Goal: Leave review/rating

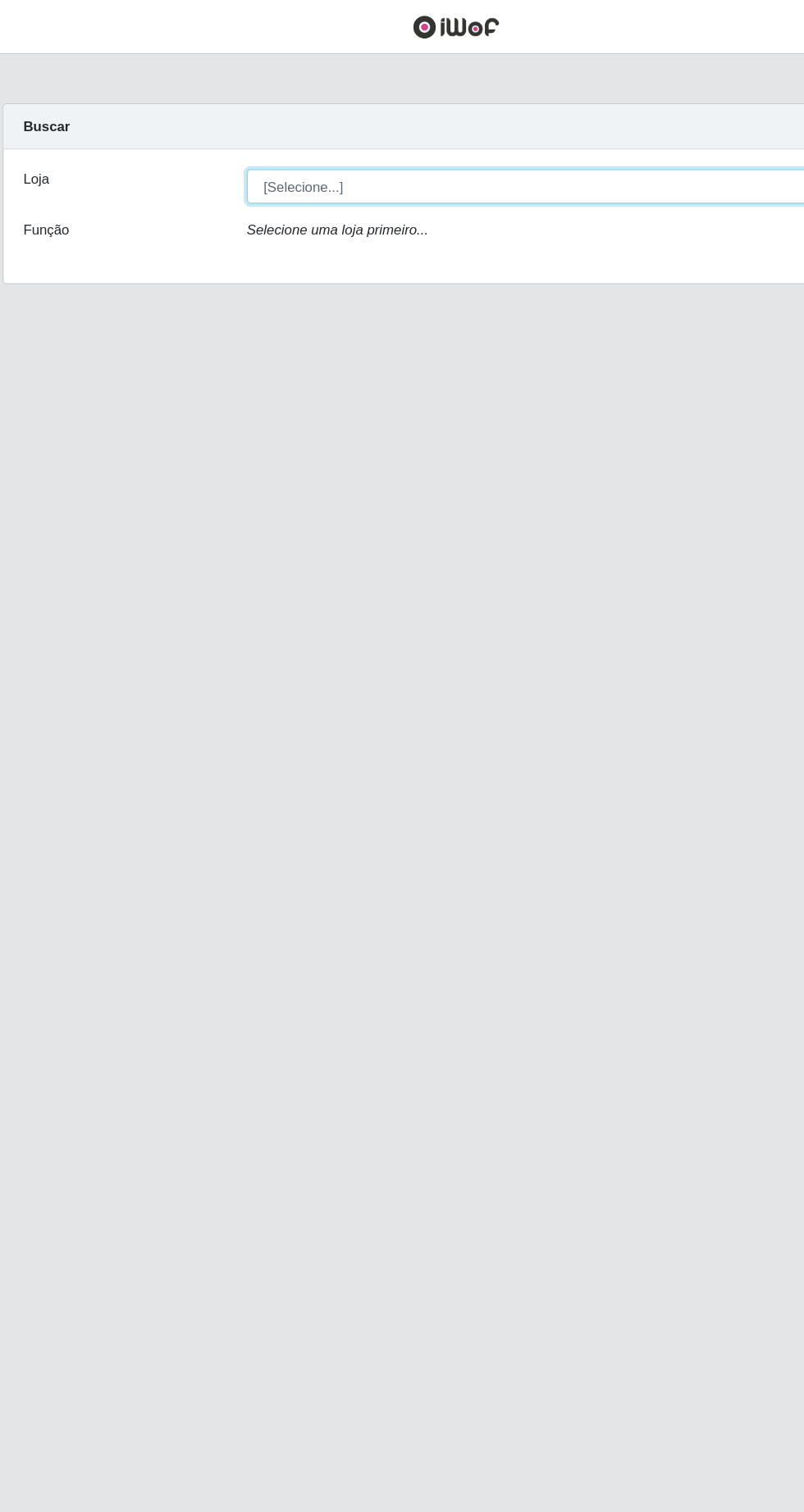
click at [337, 154] on select "[Selecione...] Extrabom - Loja 05 [GEOGRAPHIC_DATA]" at bounding box center [495, 156] width 534 height 29
select select "494"
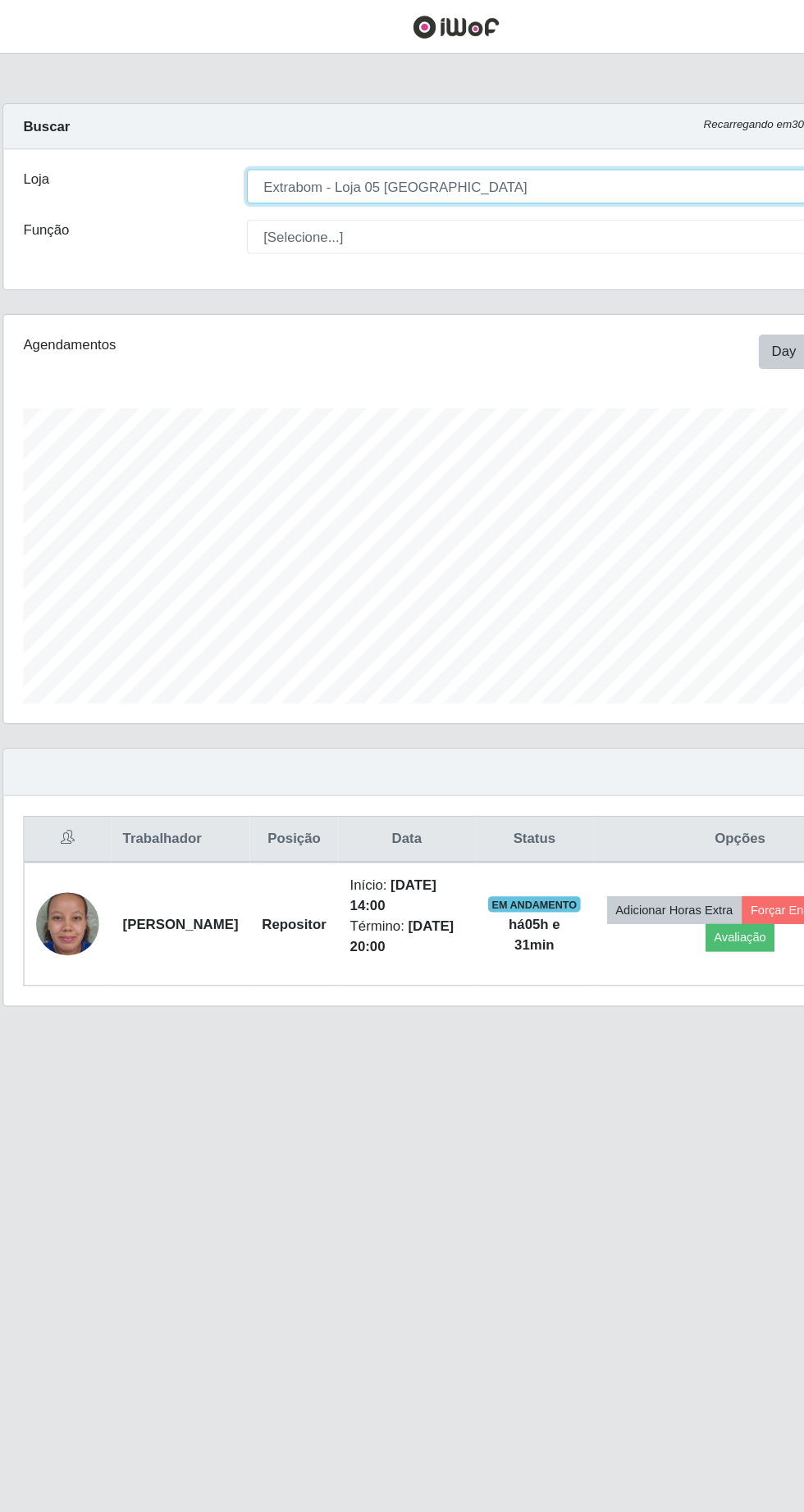
scroll to position [340, 752]
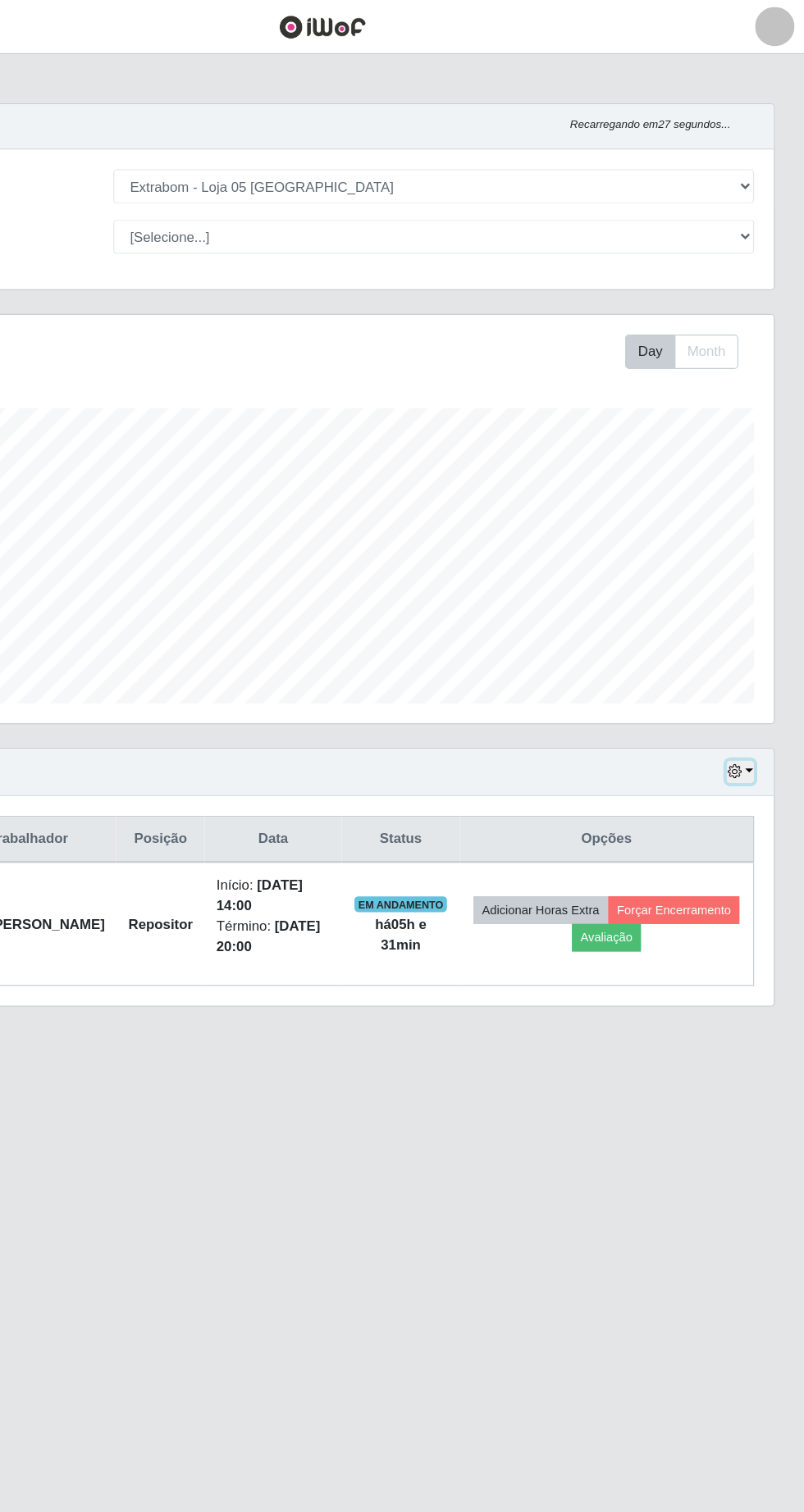
click at [758, 642] on button "button" at bounding box center [750, 643] width 23 height 19
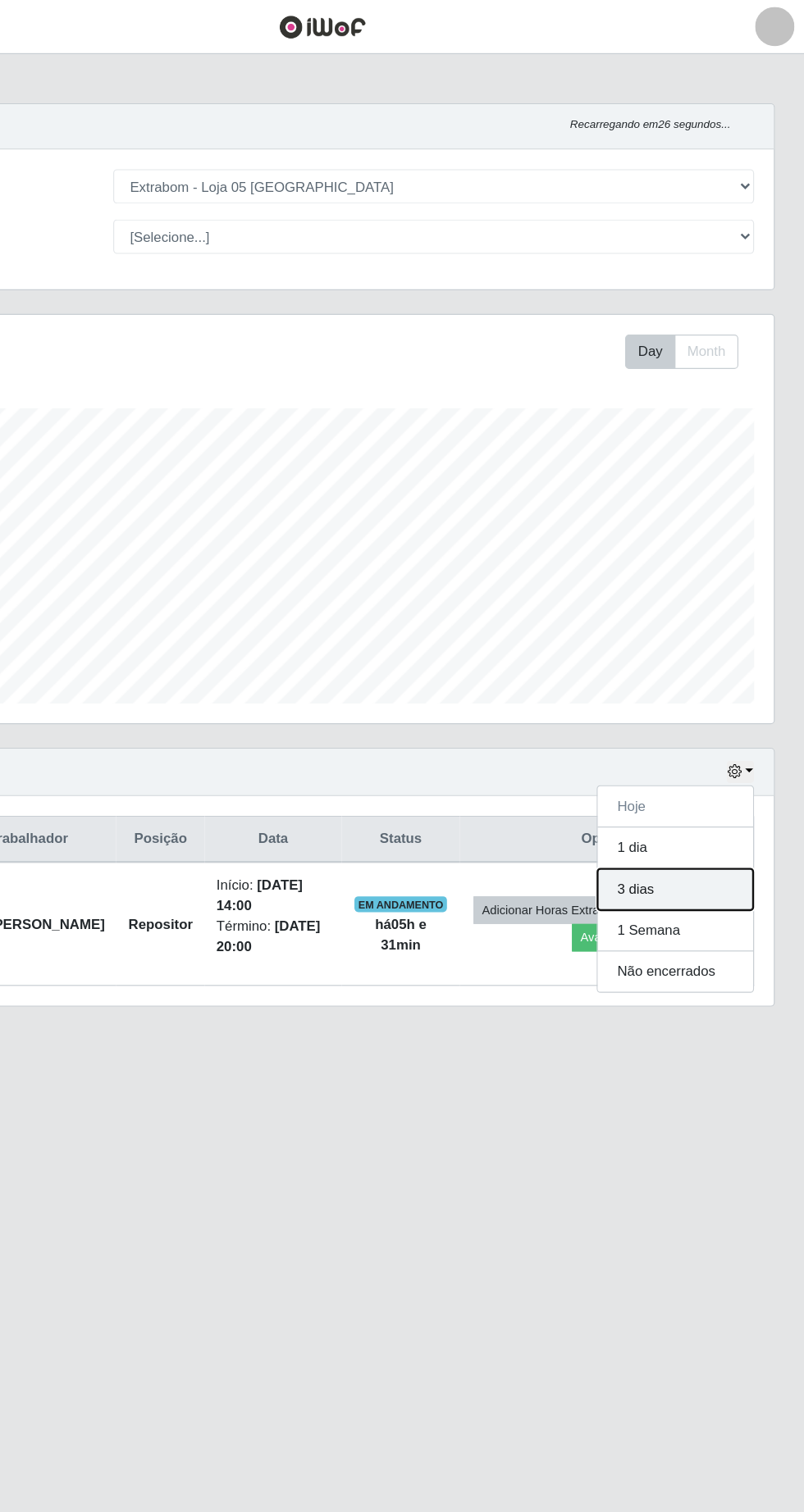
click at [713, 753] on button "3 dias" at bounding box center [695, 742] width 129 height 34
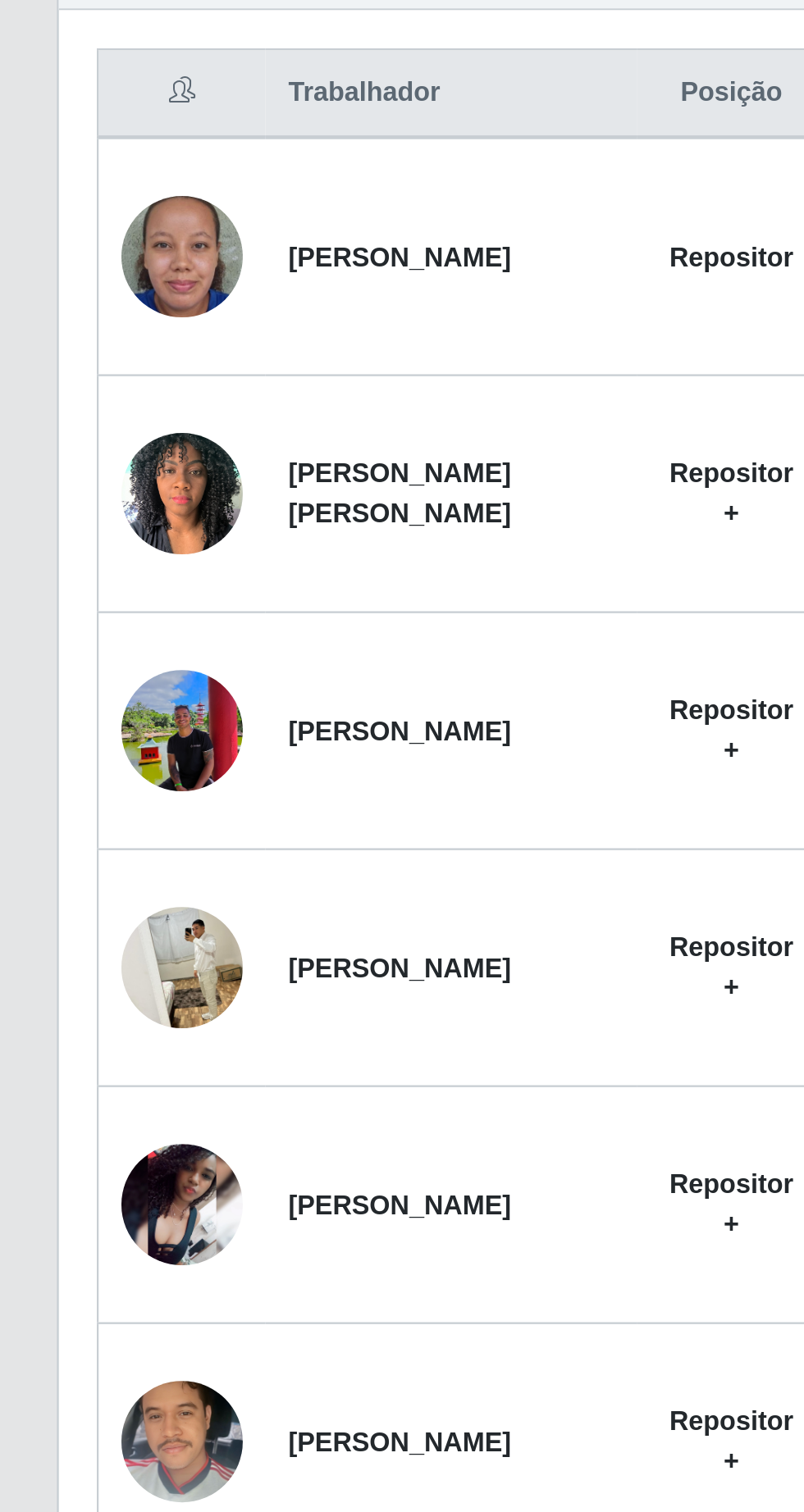
scroll to position [99, 0]
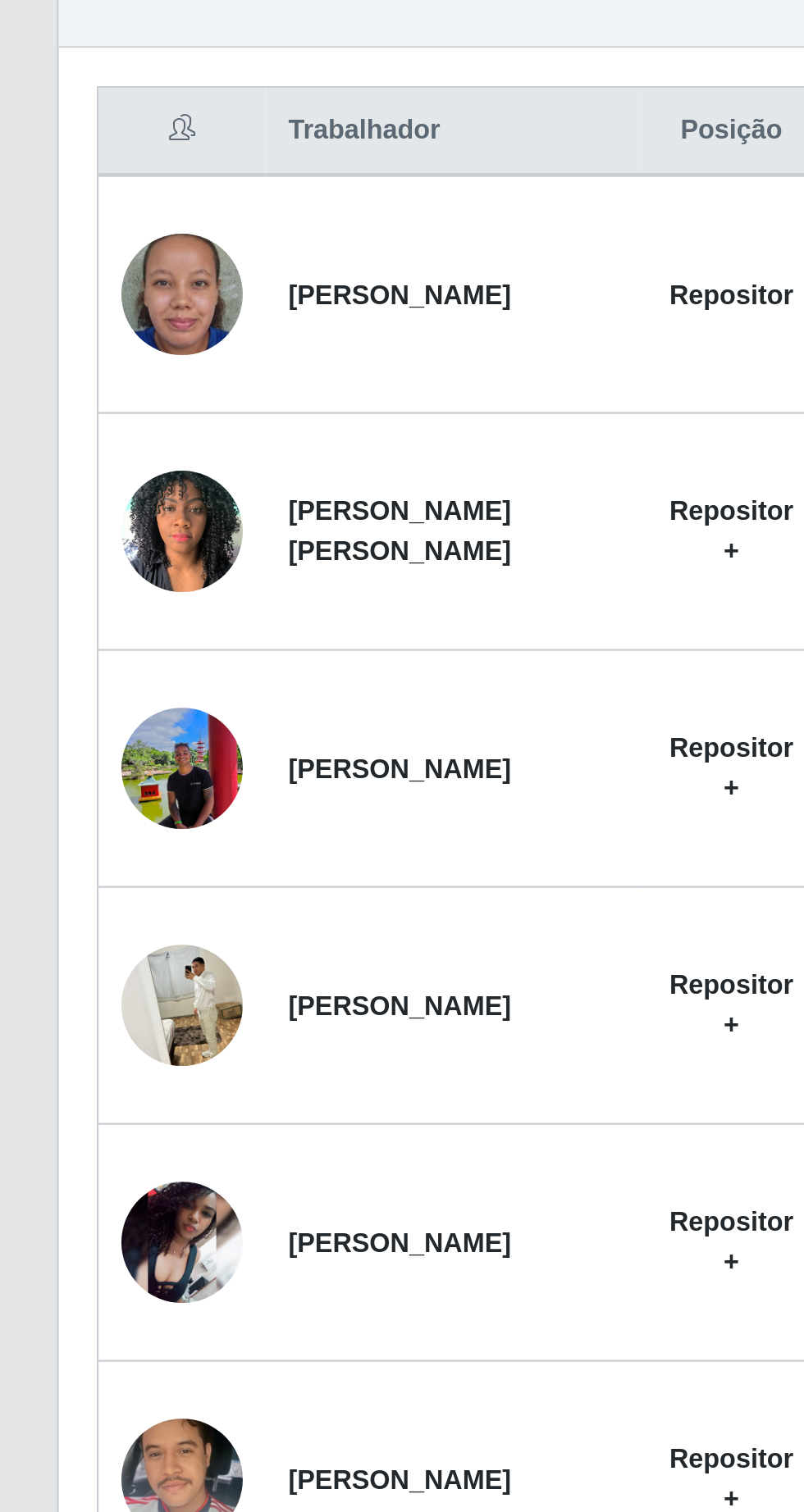
click at [94, 1071] on img at bounding box center [79, 1082] width 52 height 52
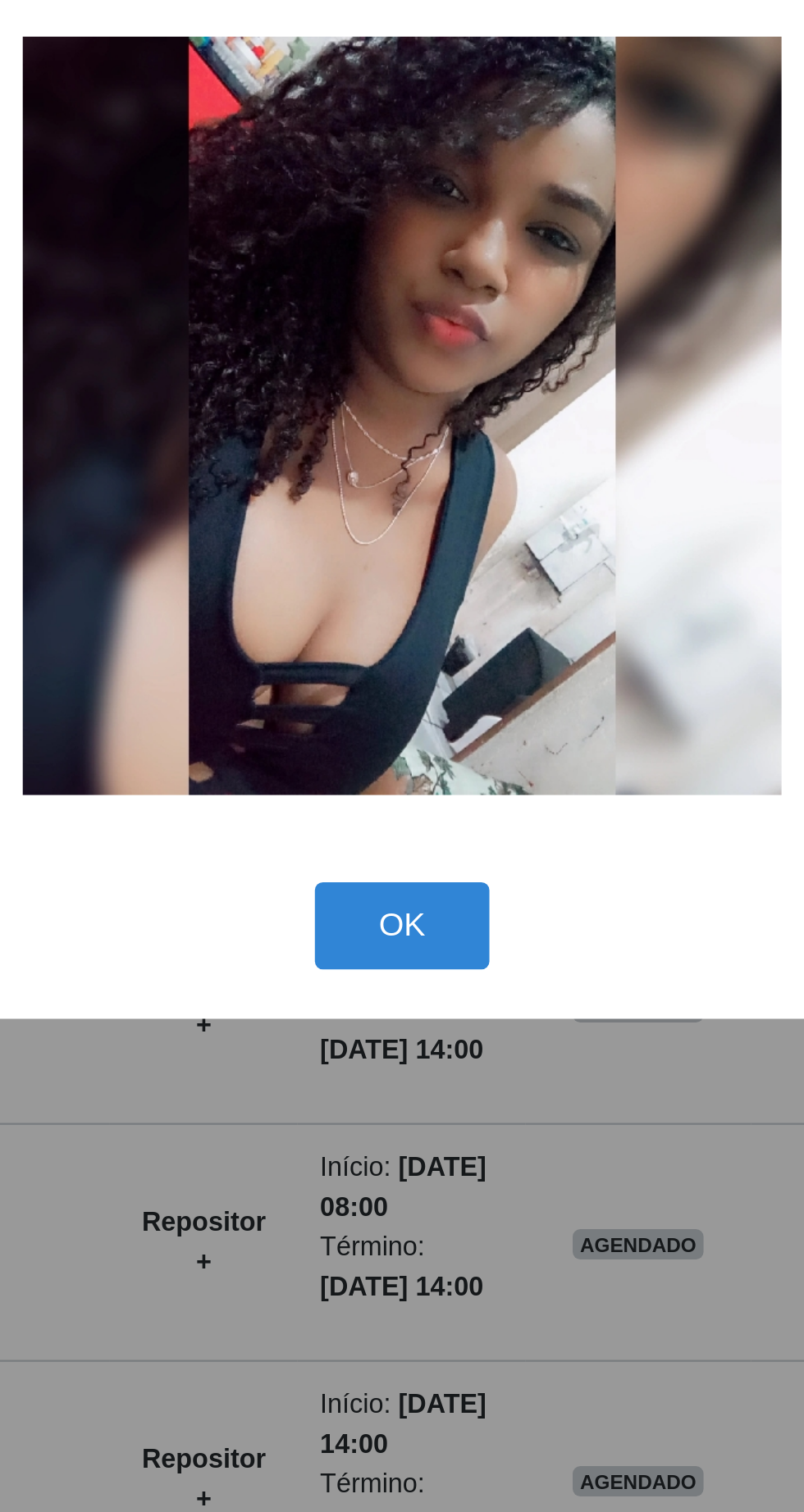
click at [417, 964] on button "OK" at bounding box center [402, 945] width 76 height 39
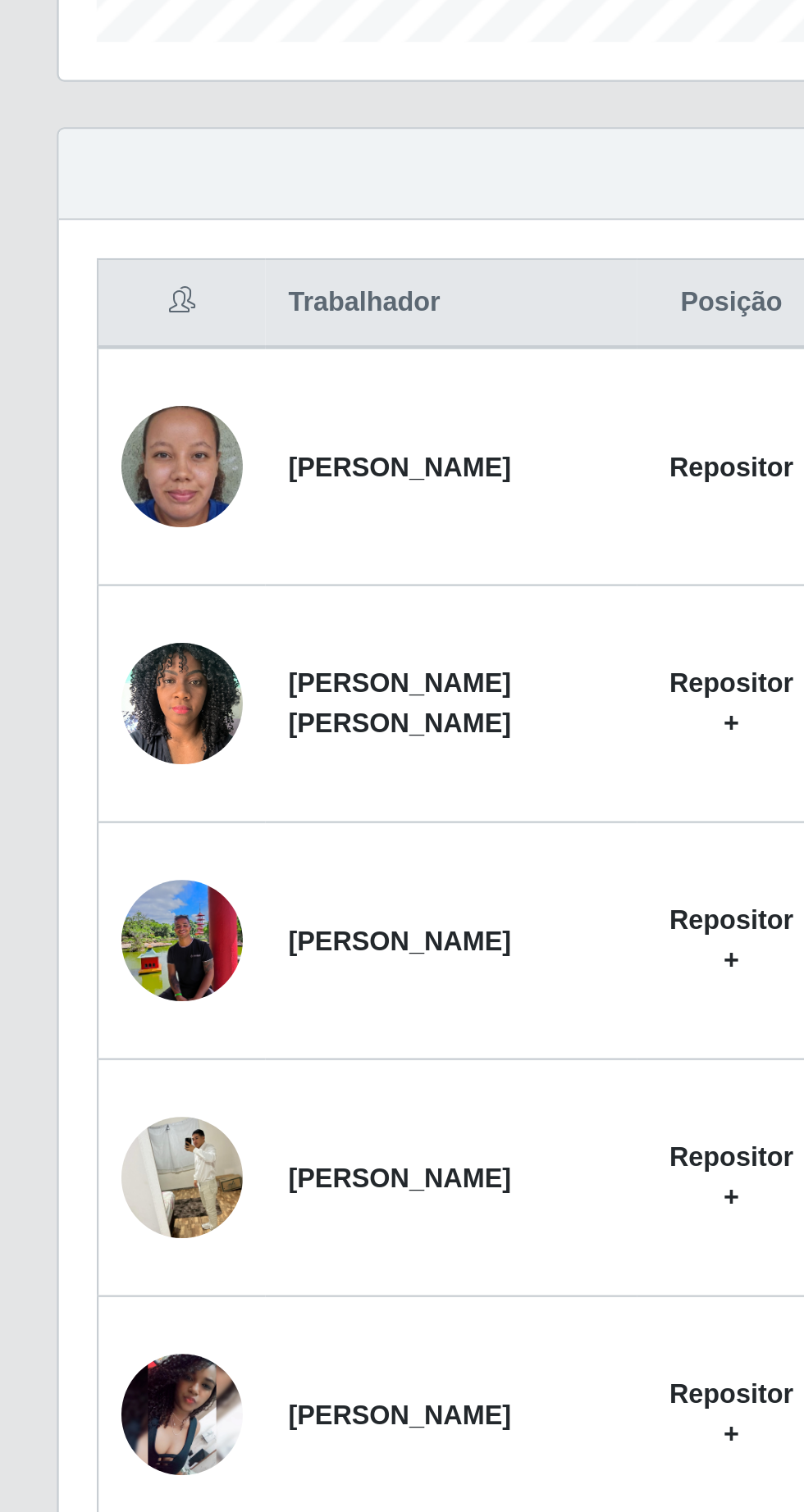
click at [82, 771] on img at bounding box center [79, 773] width 52 height 70
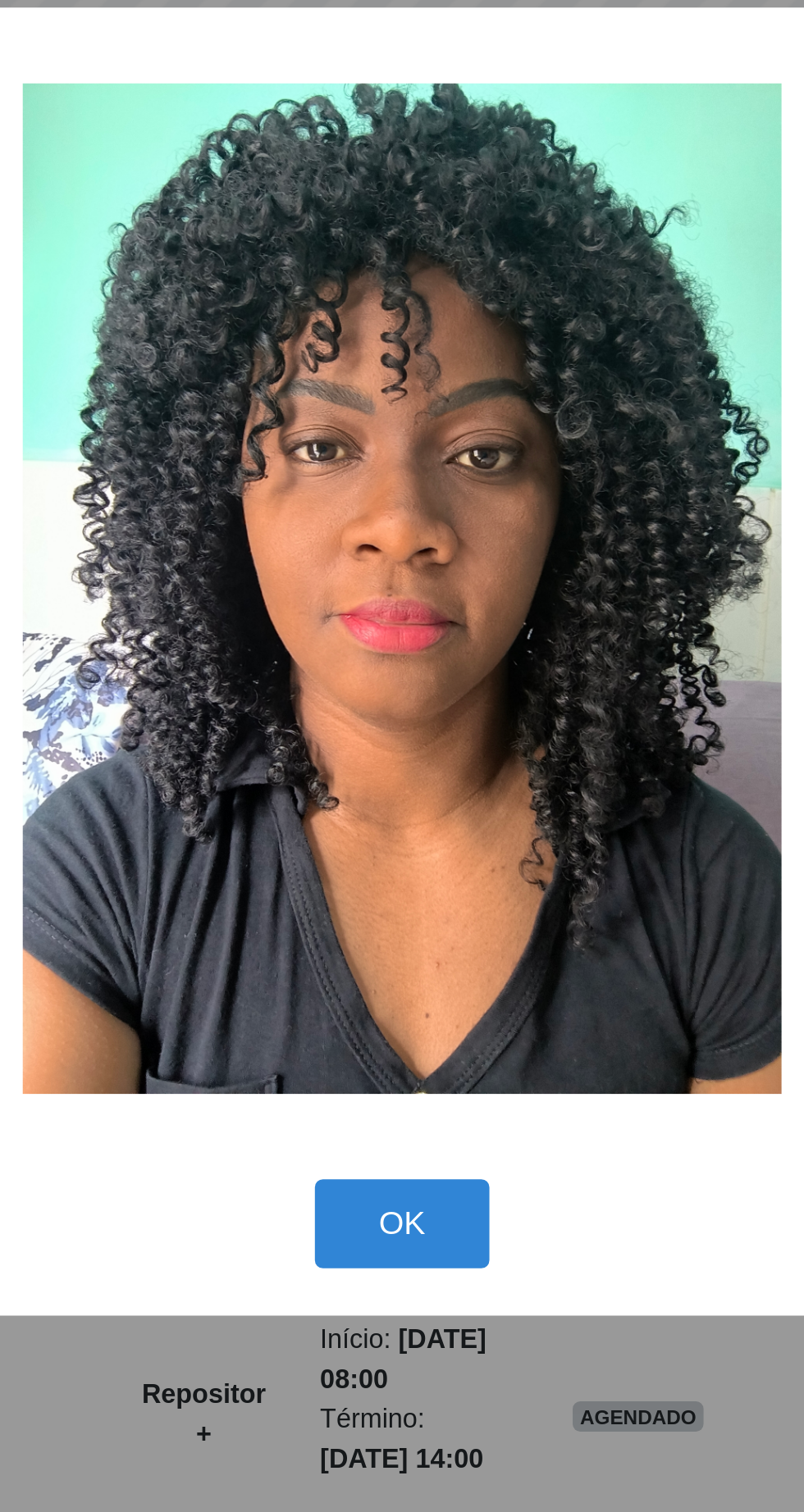
click at [409, 1001] on button "OK" at bounding box center [402, 999] width 76 height 39
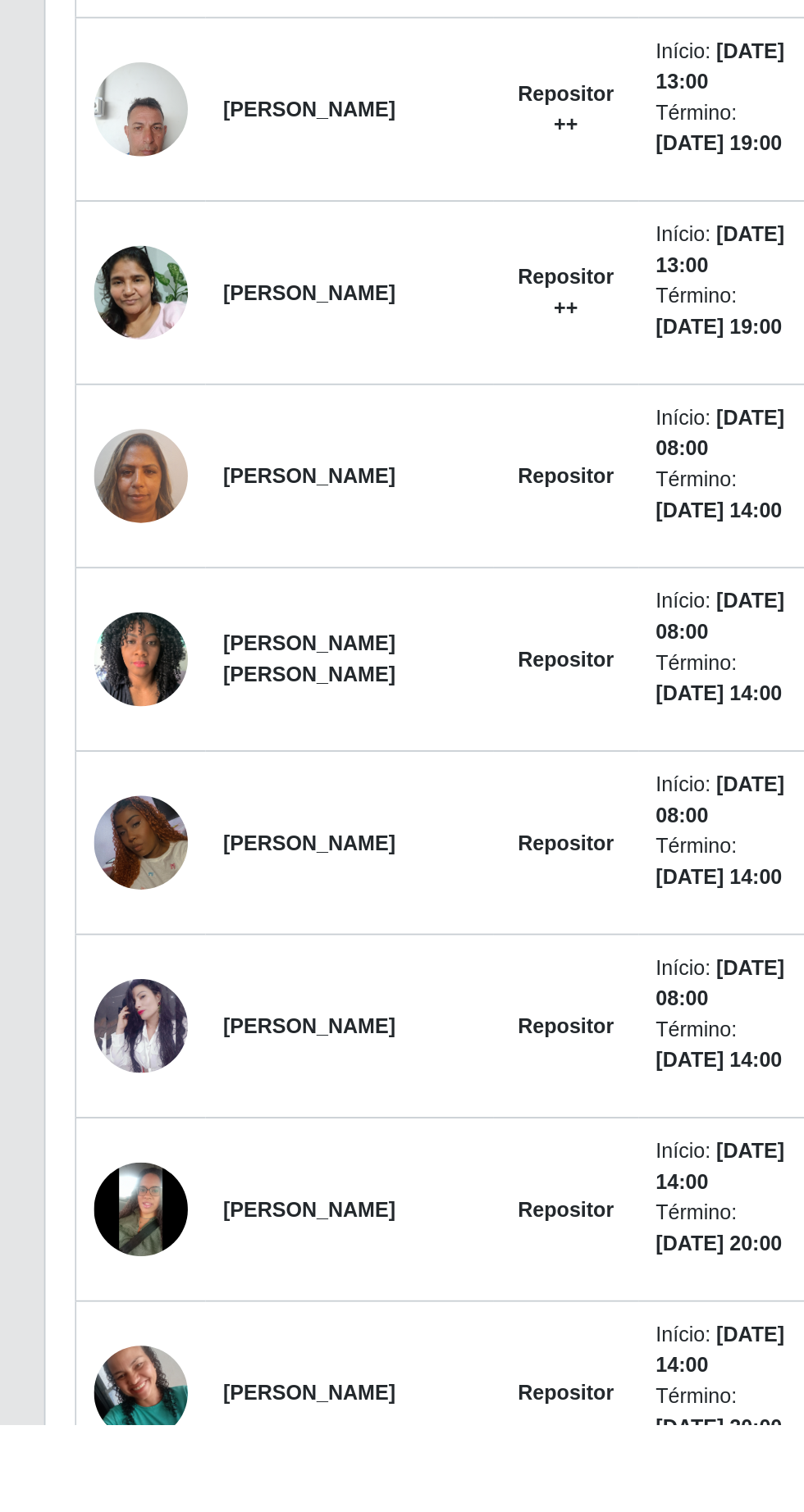
scroll to position [609, 0]
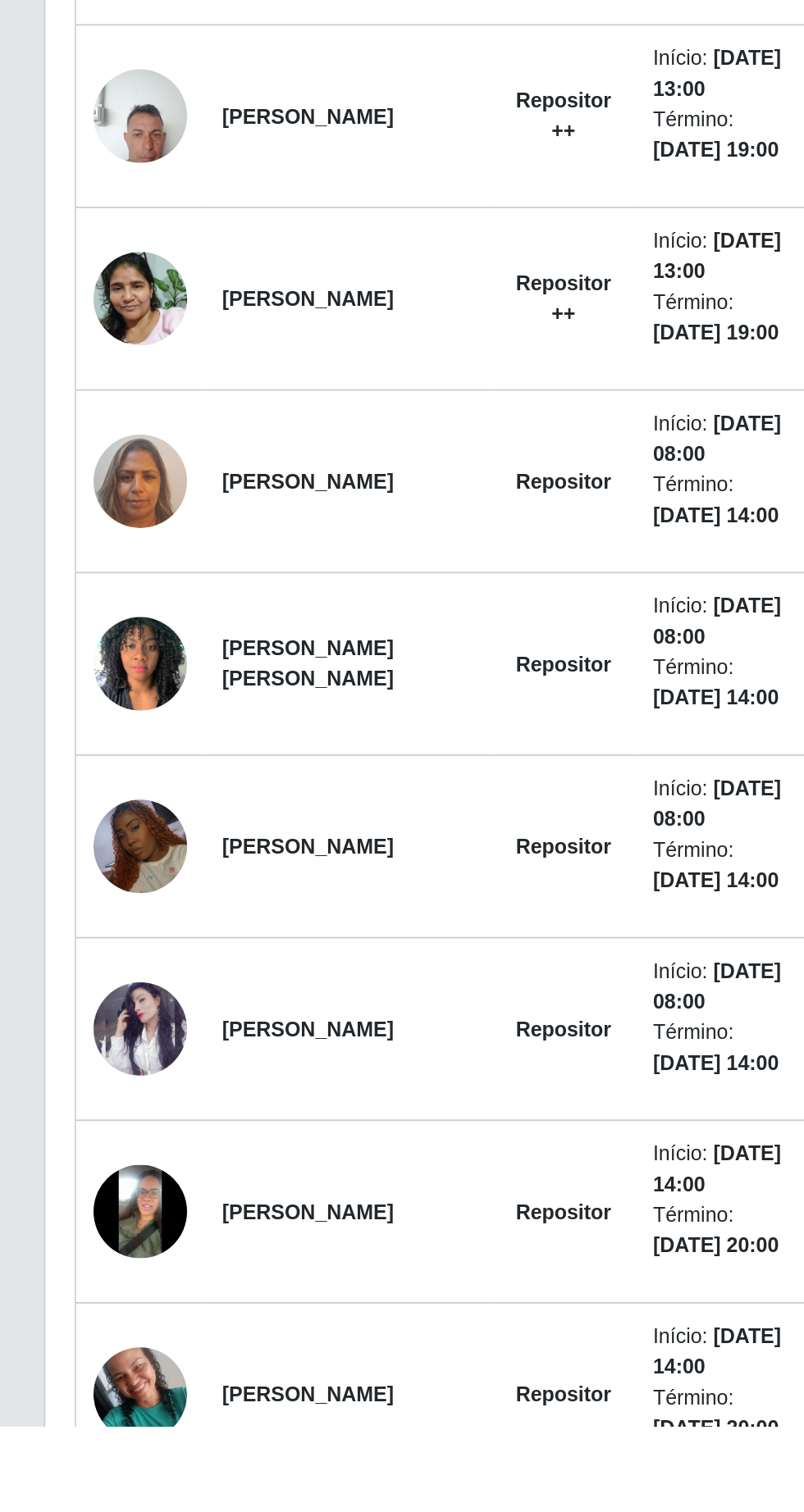
click at [86, 1296] on img at bounding box center [79, 1289] width 52 height 52
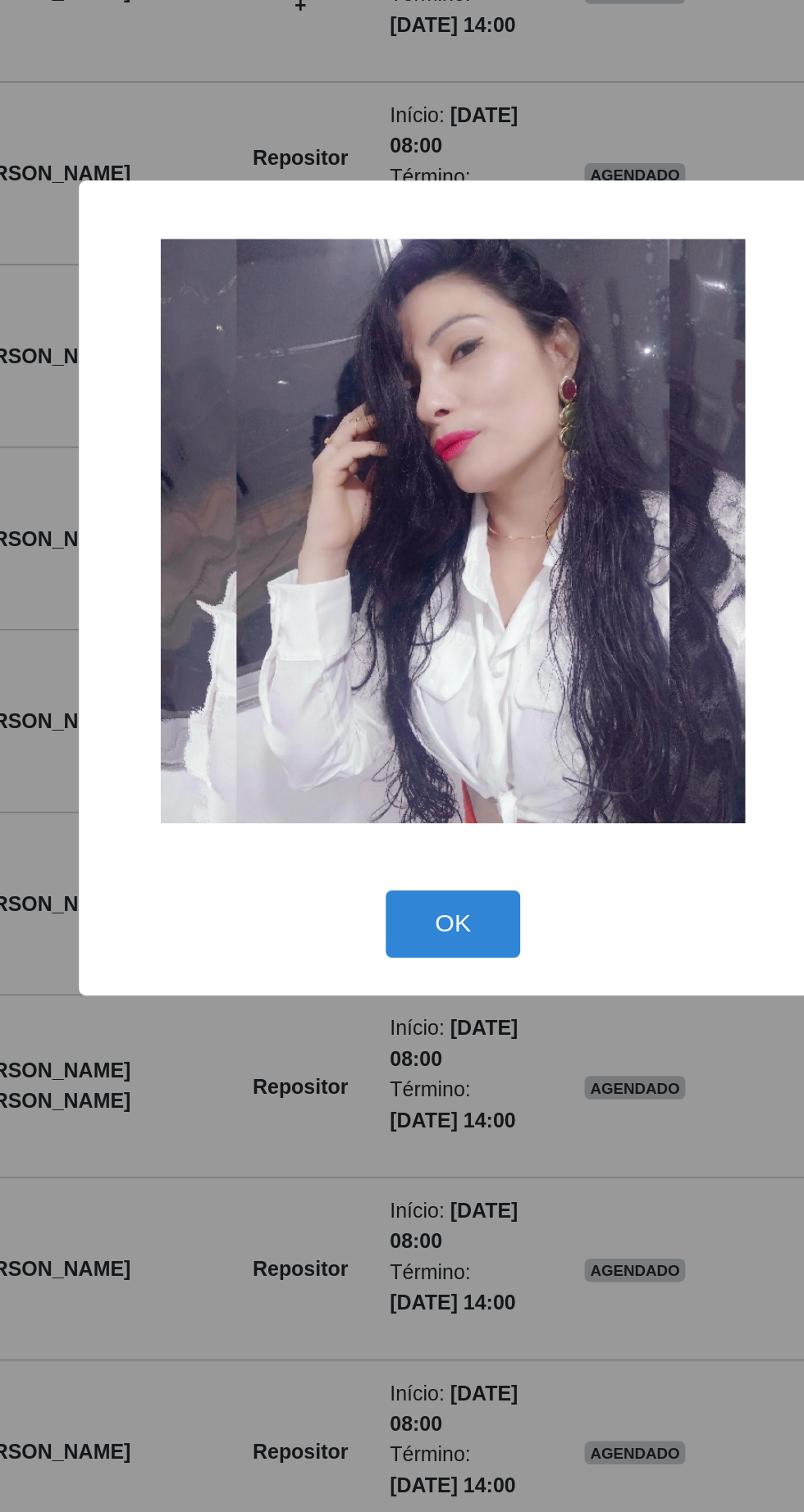
scroll to position [656, 0]
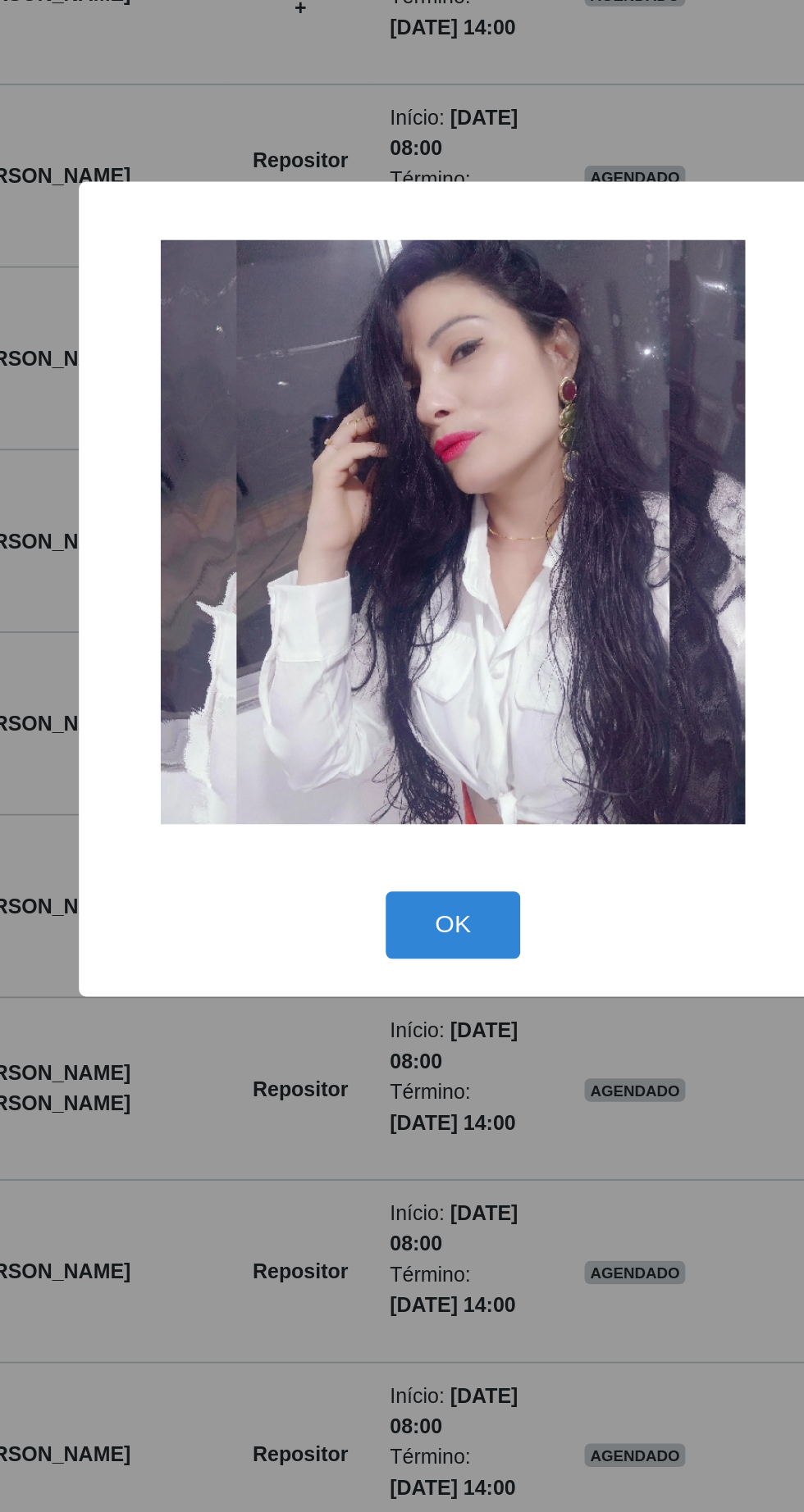
click at [405, 946] on button "OK" at bounding box center [402, 945] width 76 height 39
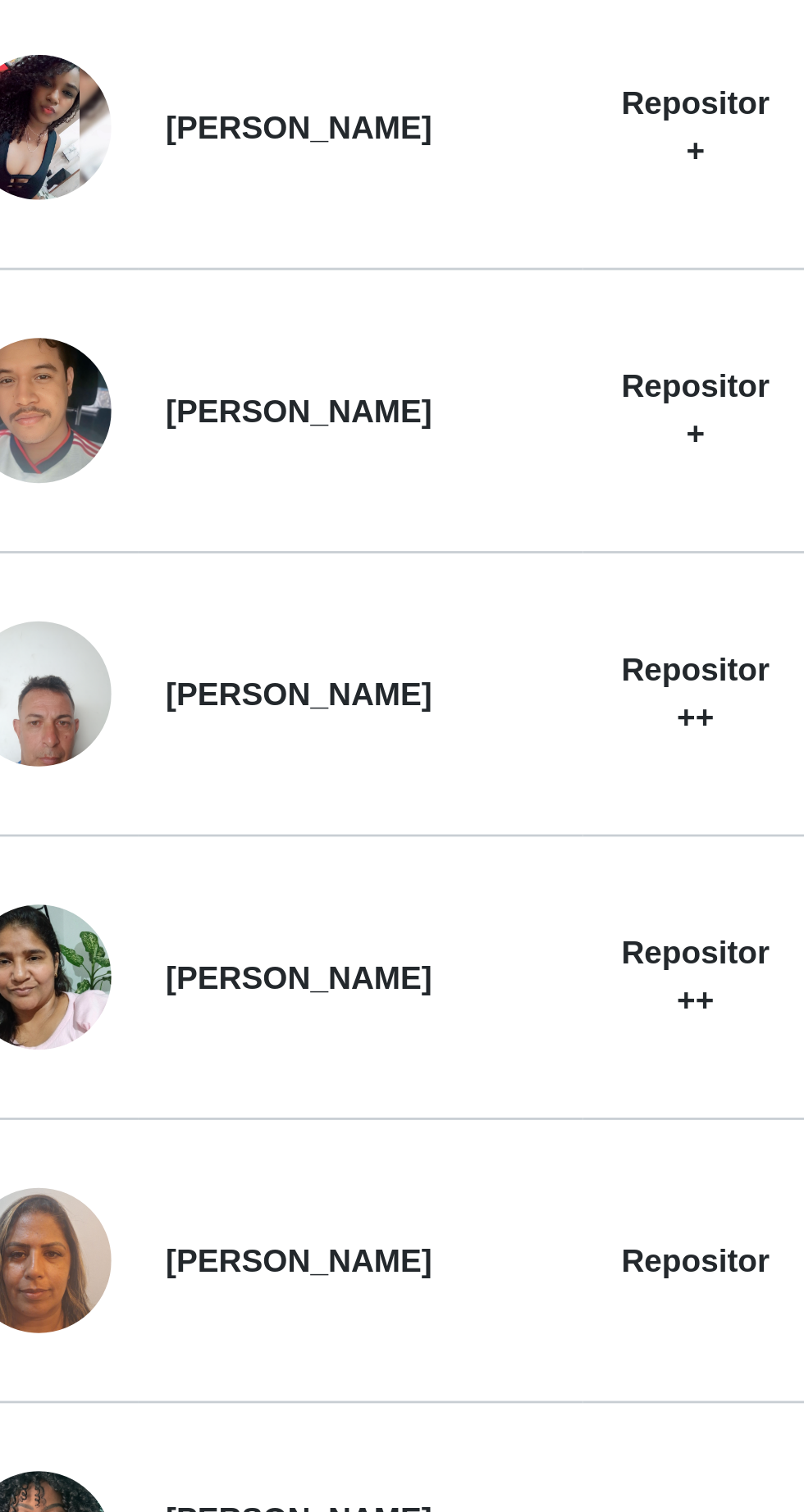
scroll to position [609, 0]
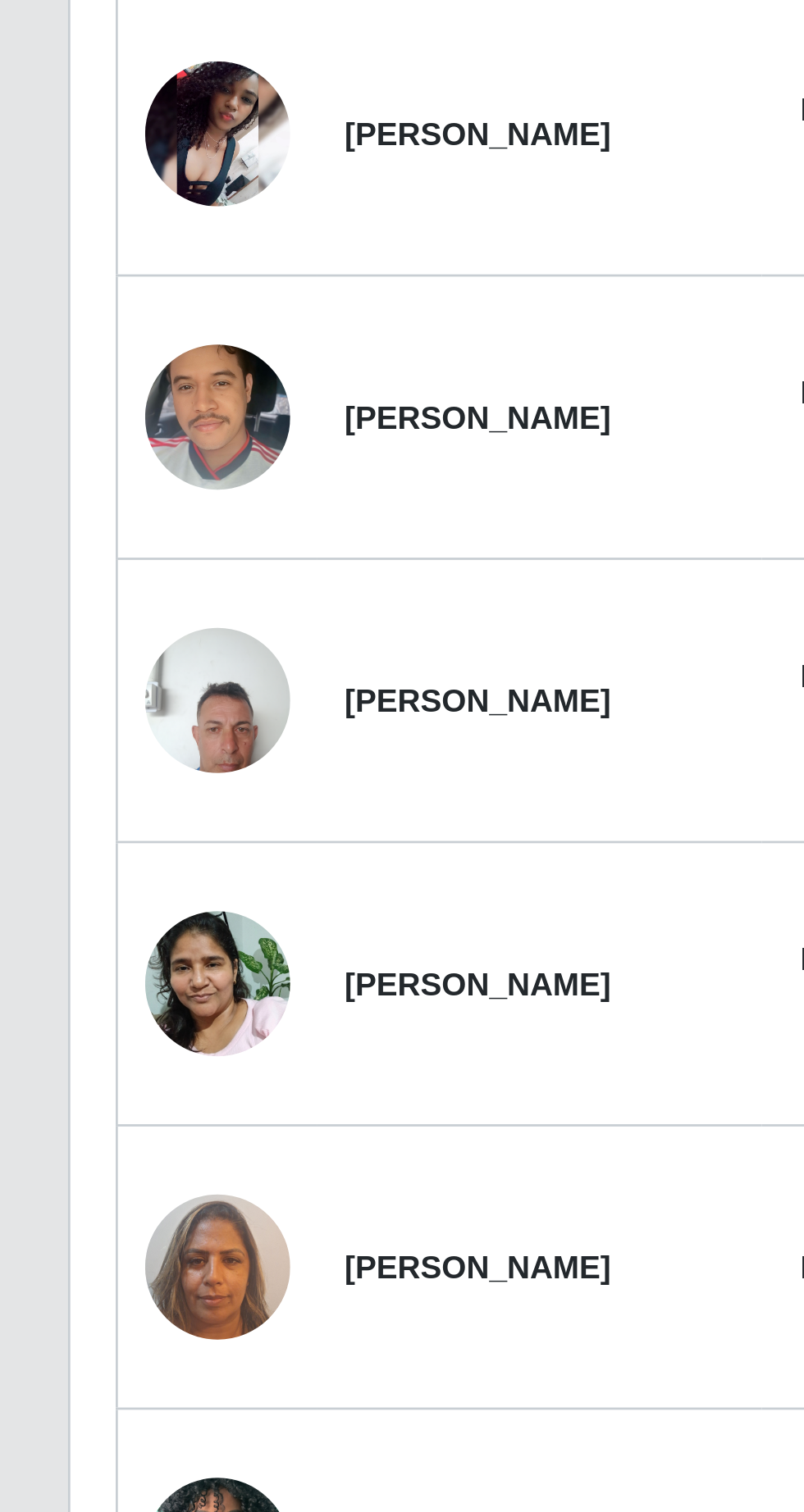
click at [81, 788] on img at bounding box center [79, 776] width 52 height 70
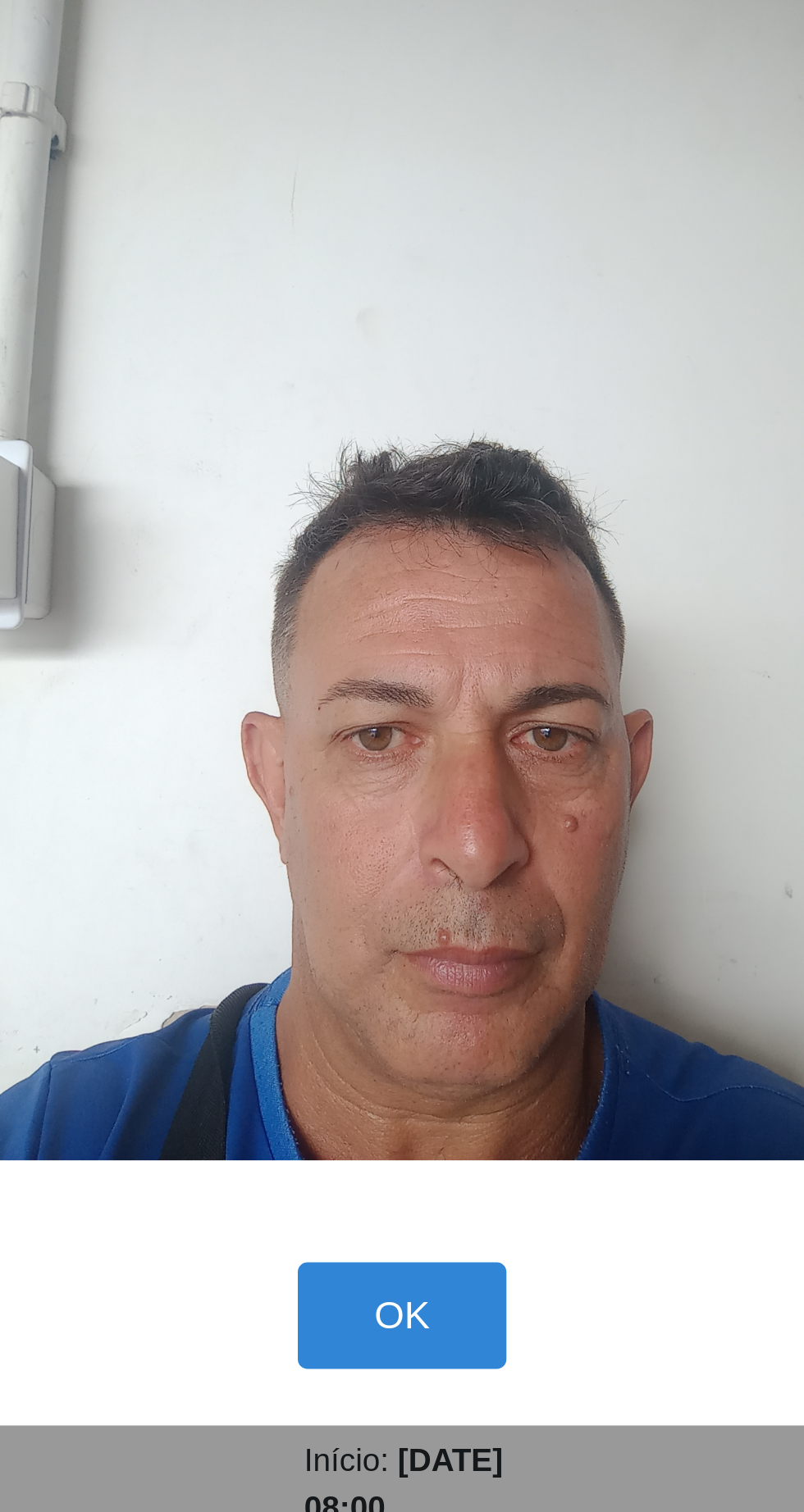
click at [402, 1007] on button "OK" at bounding box center [402, 999] width 76 height 39
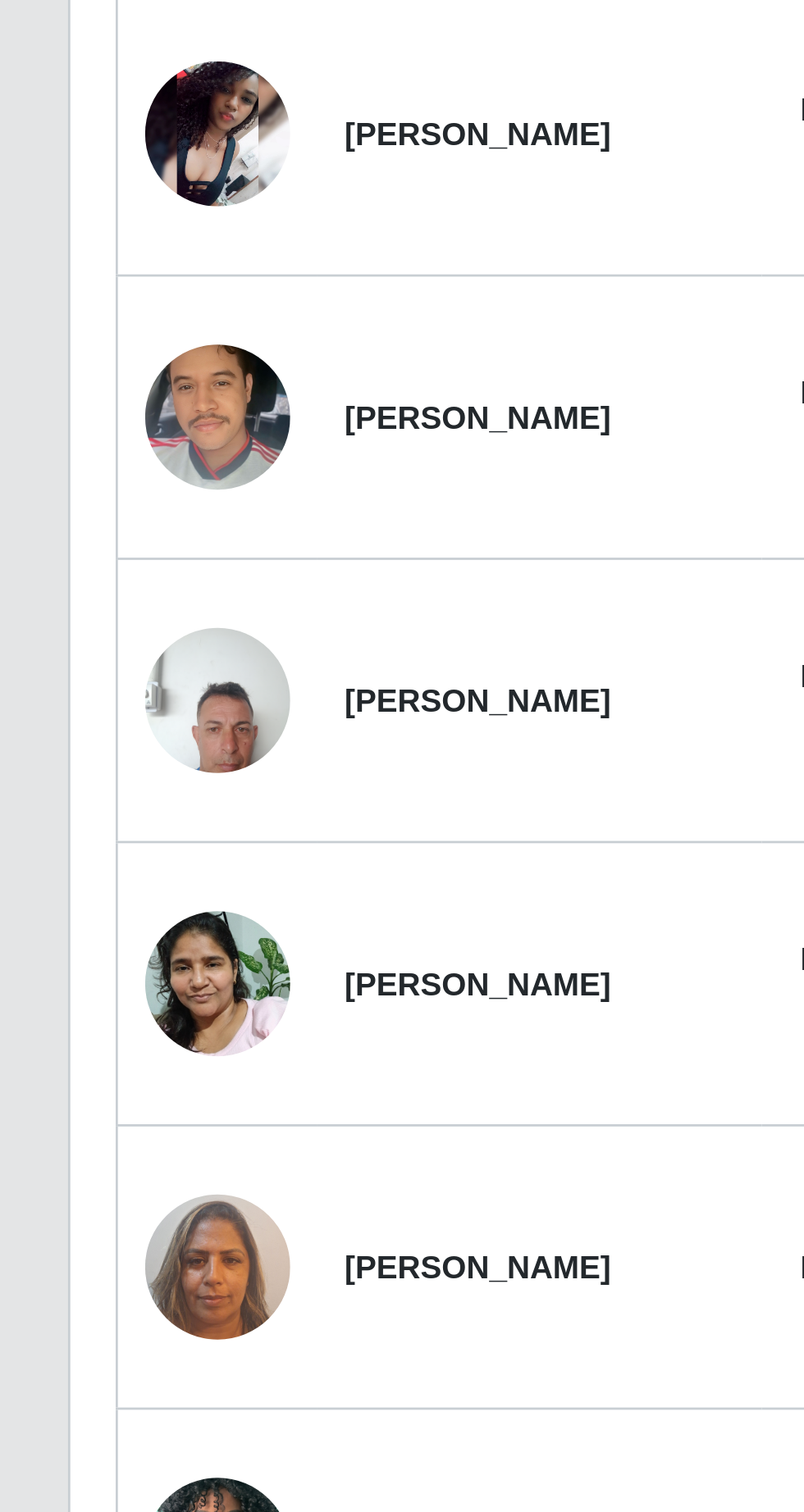
click at [82, 877] on img at bounding box center [79, 878] width 52 height 70
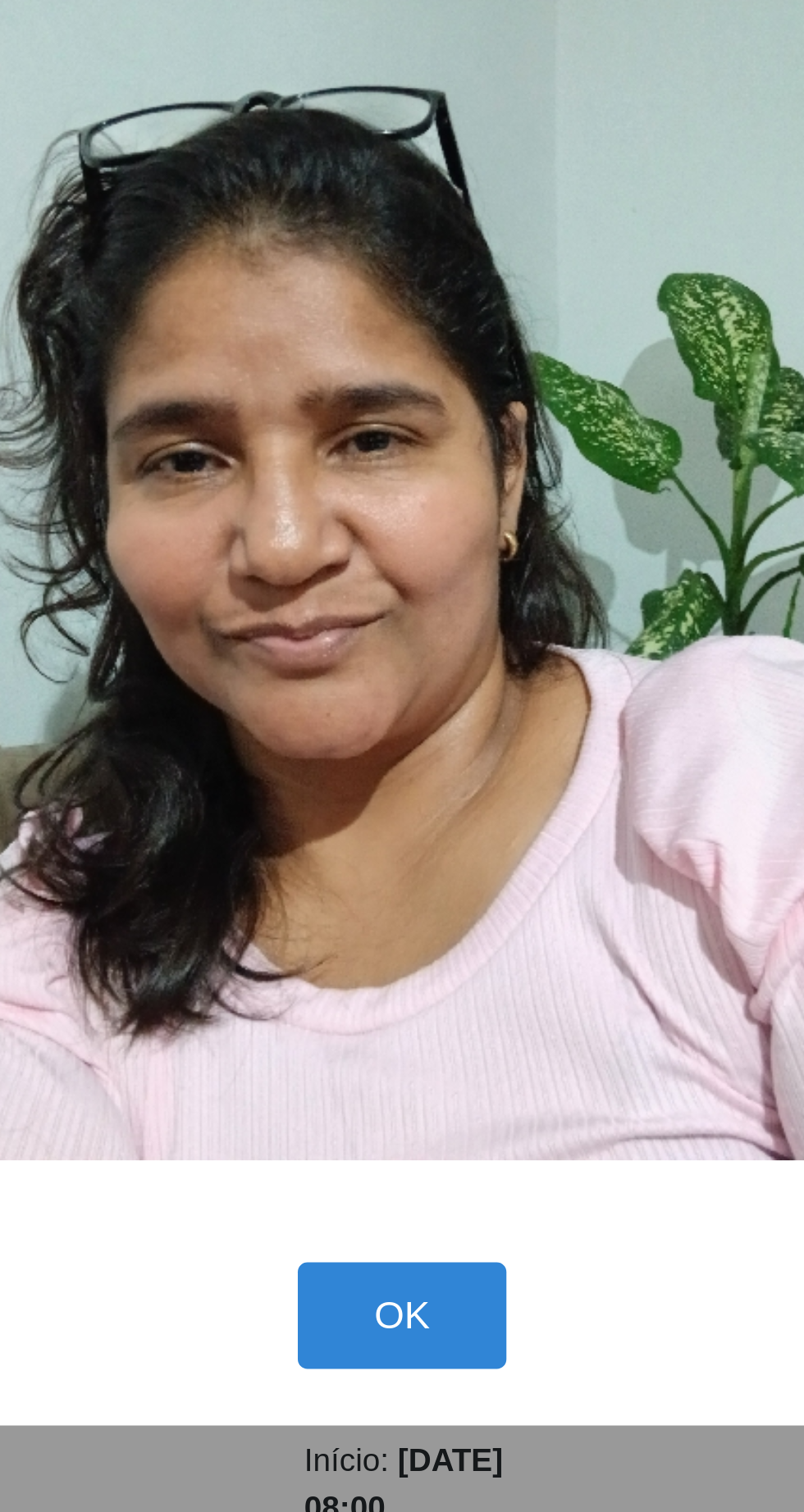
click at [405, 1006] on button "OK" at bounding box center [402, 999] width 76 height 39
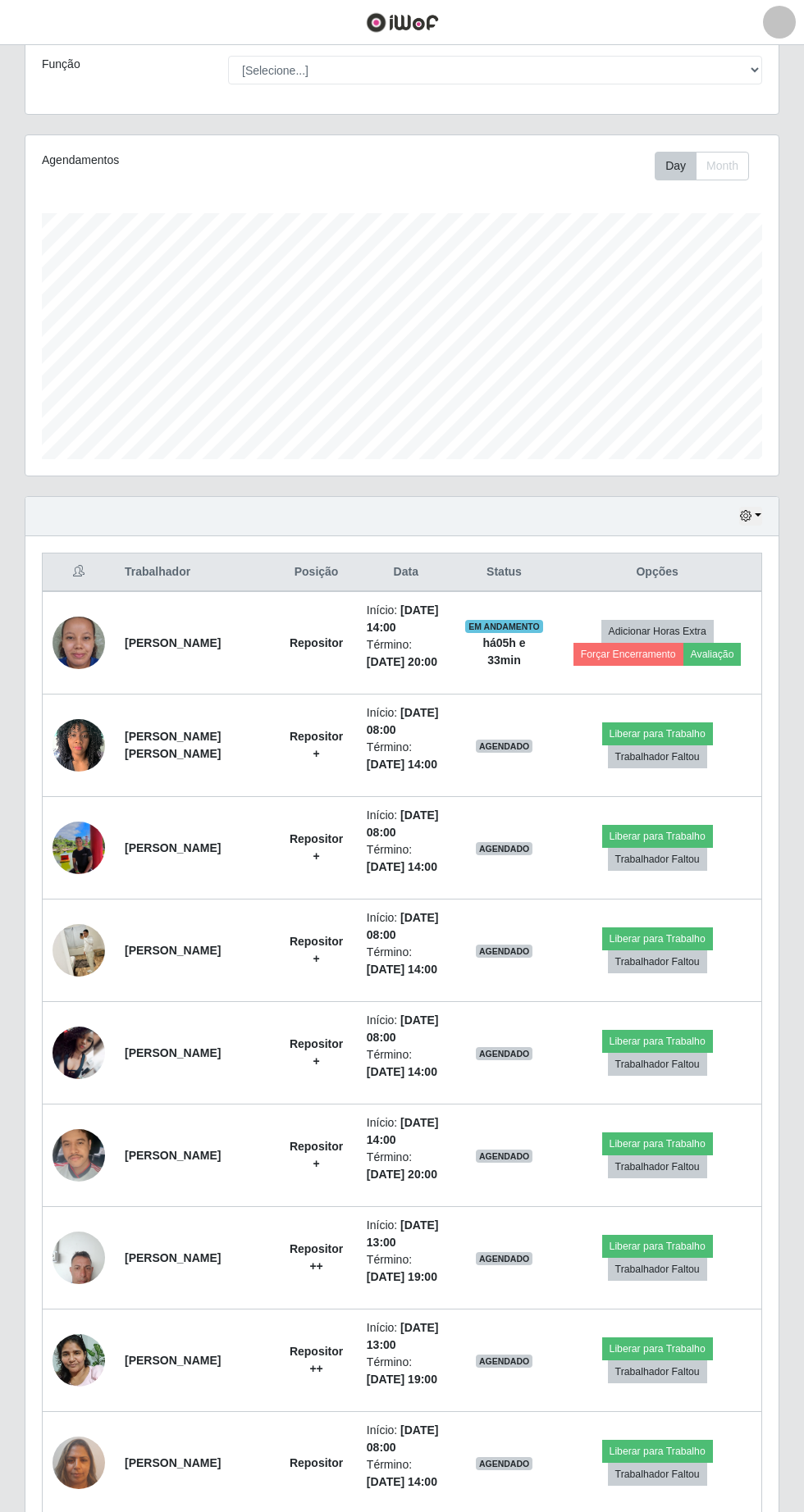
scroll to position [115, 0]
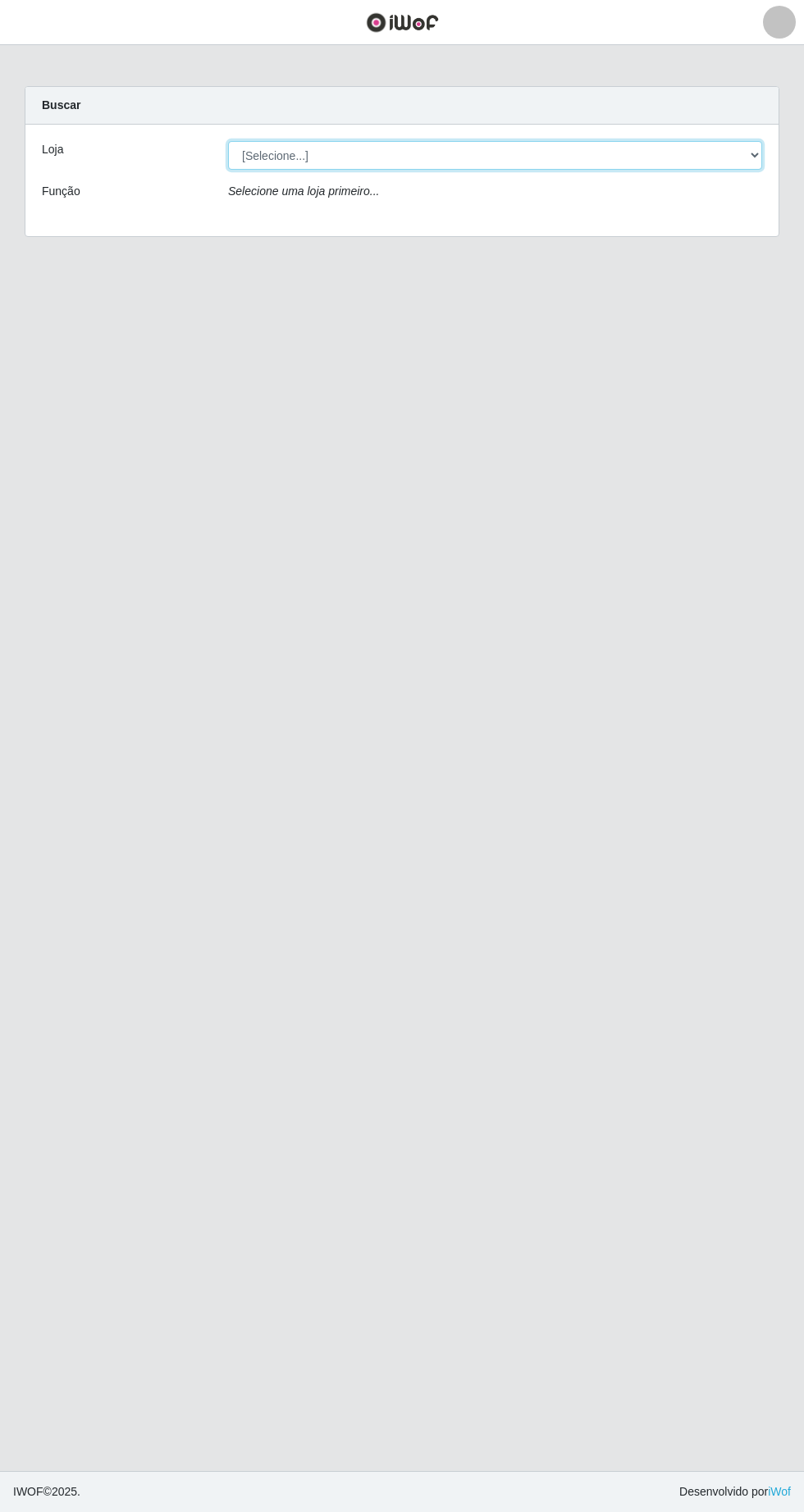
click at [402, 158] on select "[Selecione...] Extrabom - Loja 05 [GEOGRAPHIC_DATA]" at bounding box center [495, 156] width 534 height 29
select select "494"
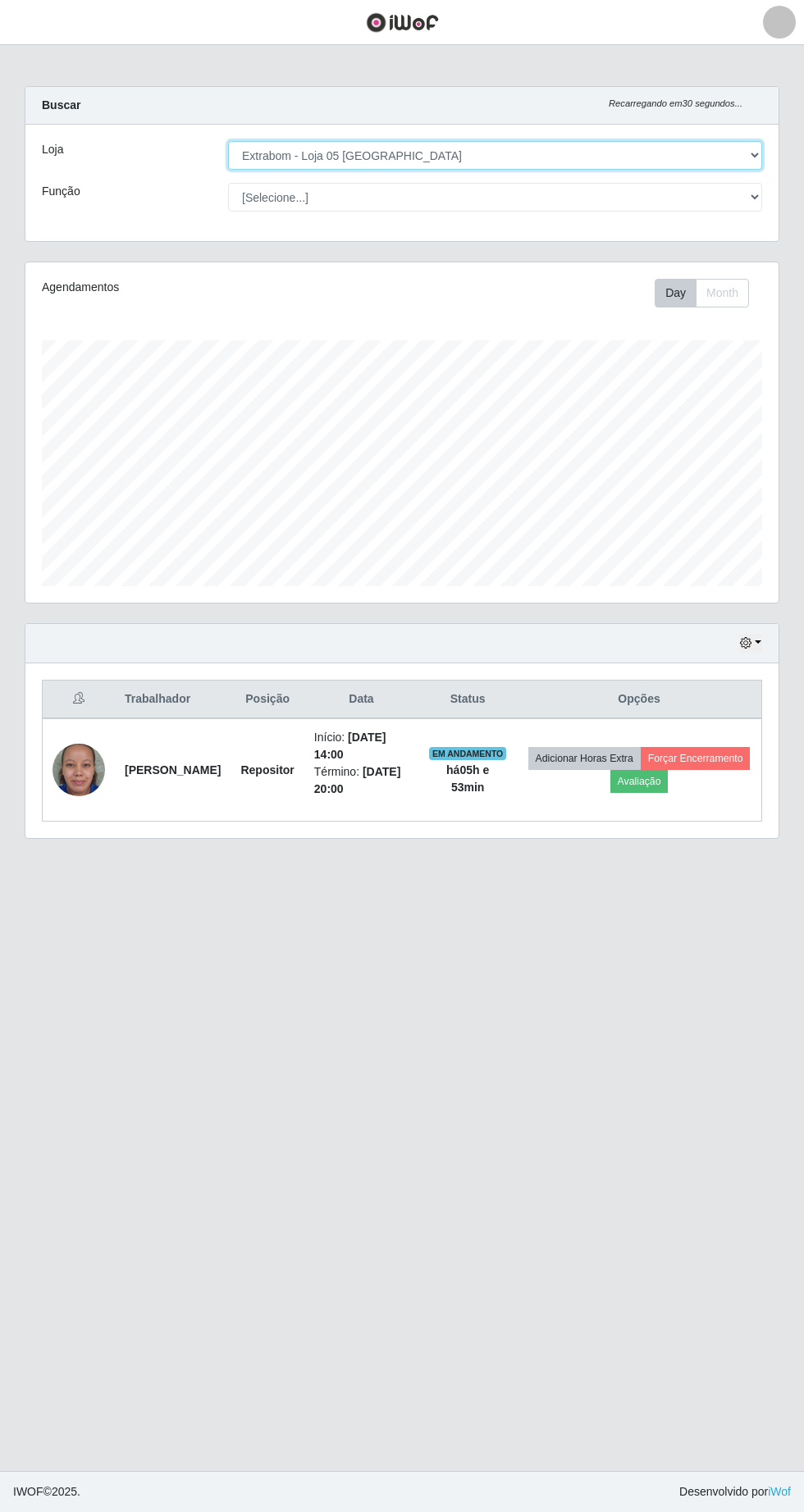
scroll to position [340, 752]
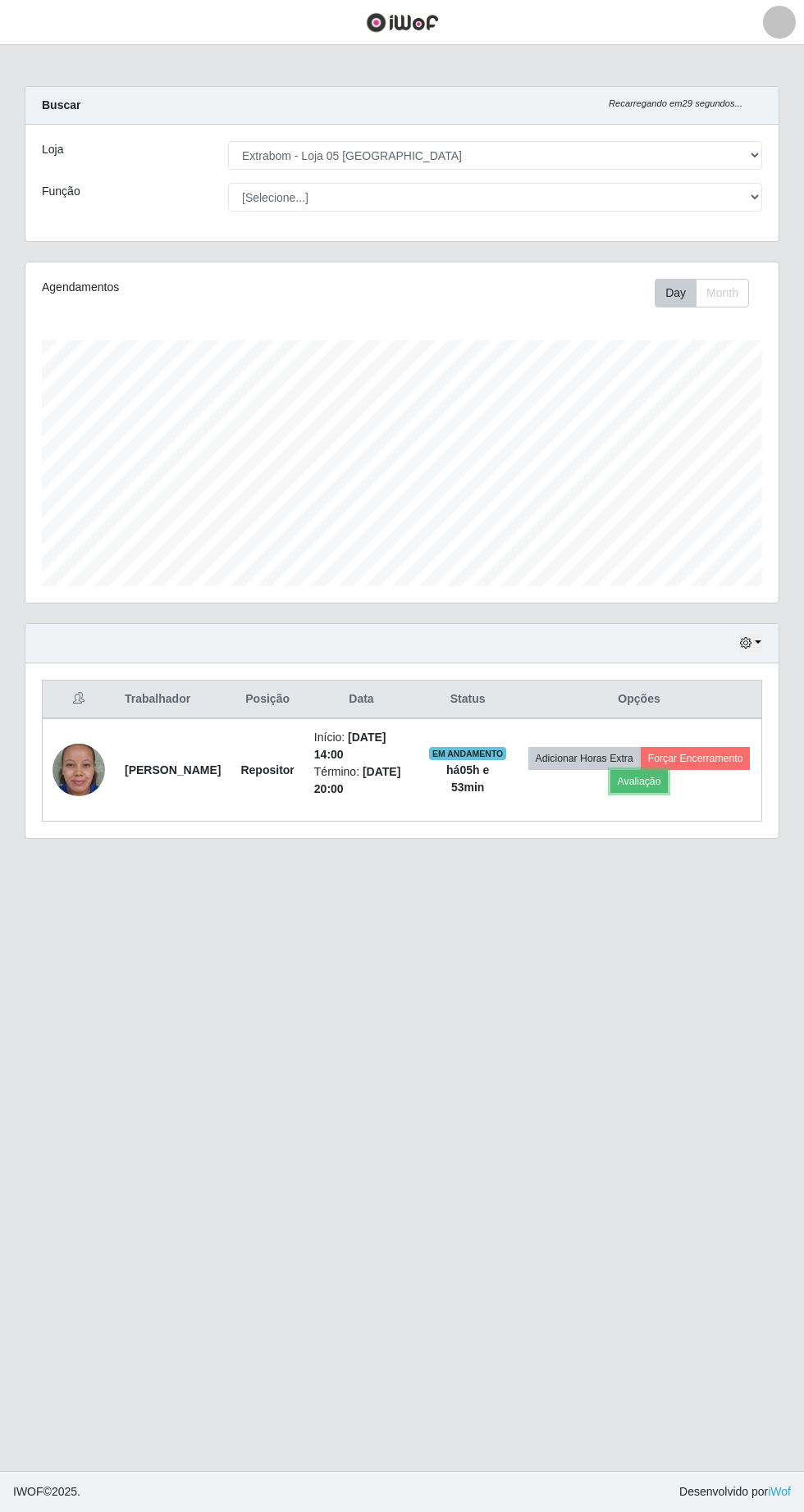
click at [668, 783] on button "Avaliação" at bounding box center [639, 780] width 58 height 23
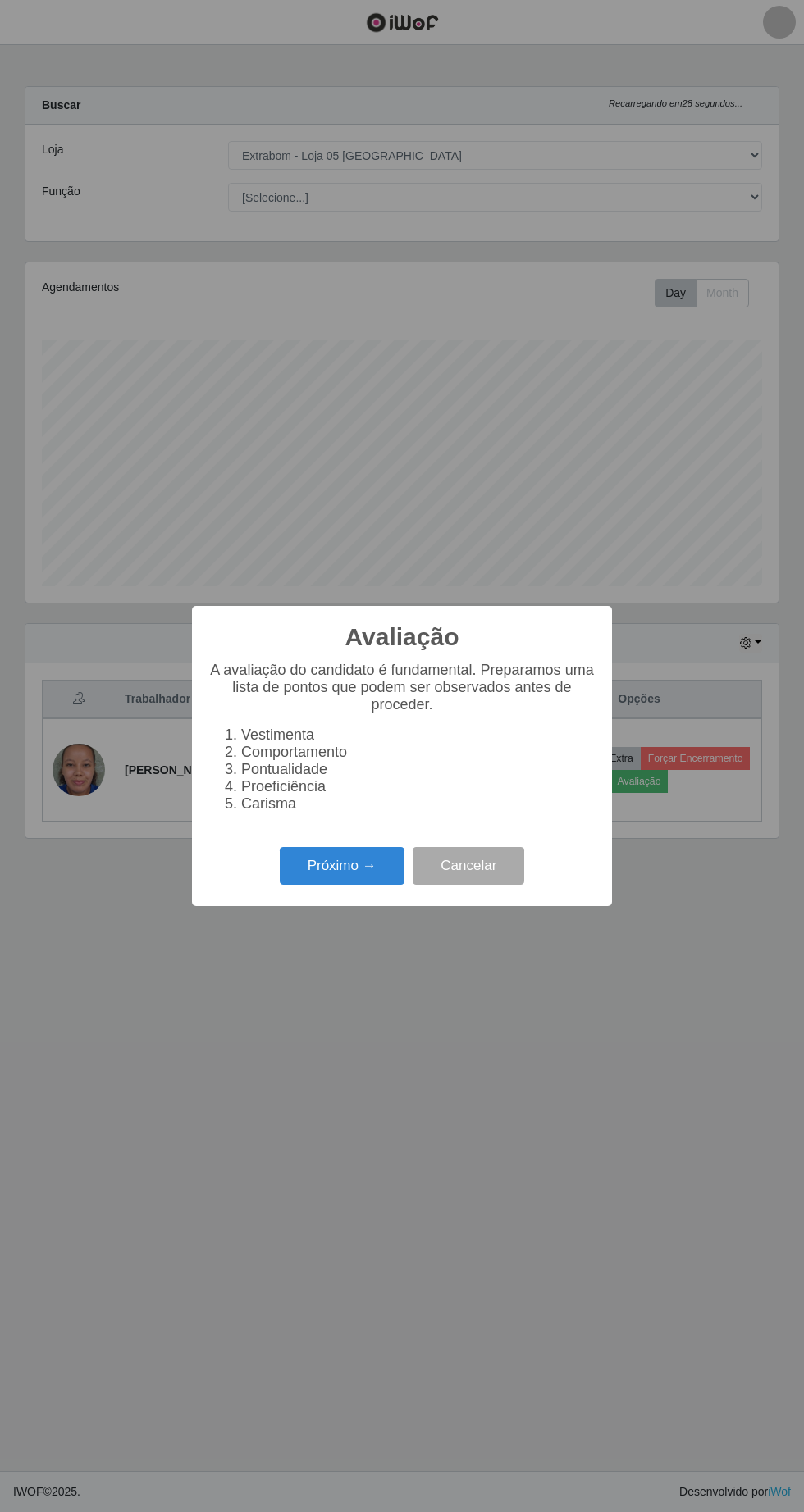
click at [354, 865] on button "Próximo →" at bounding box center [342, 866] width 125 height 39
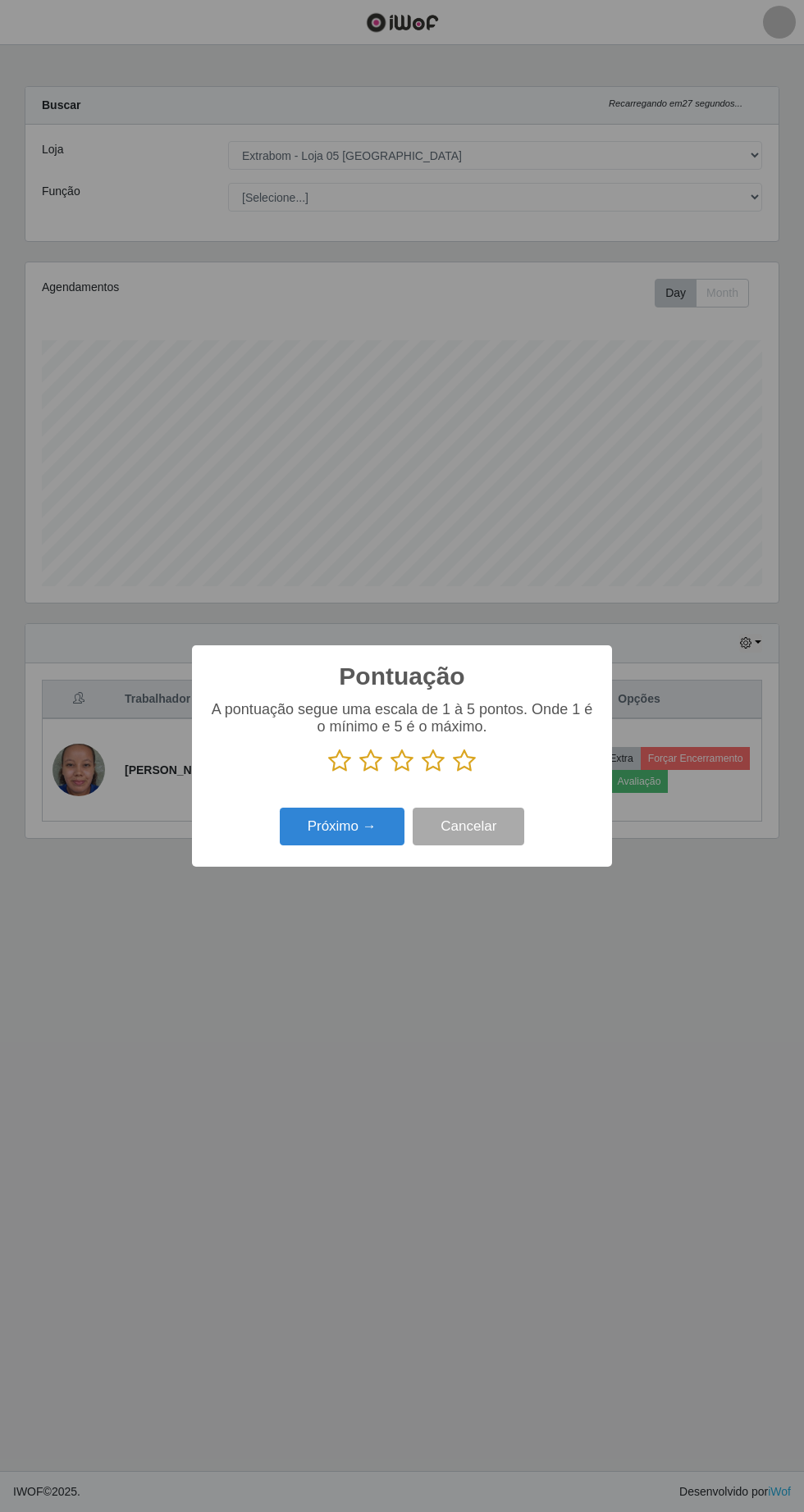
click at [467, 761] on icon at bounding box center [464, 761] width 23 height 24
click at [453, 773] on input "radio" at bounding box center [453, 773] width 0 height 0
click at [329, 833] on button "Próximo →" at bounding box center [342, 827] width 125 height 39
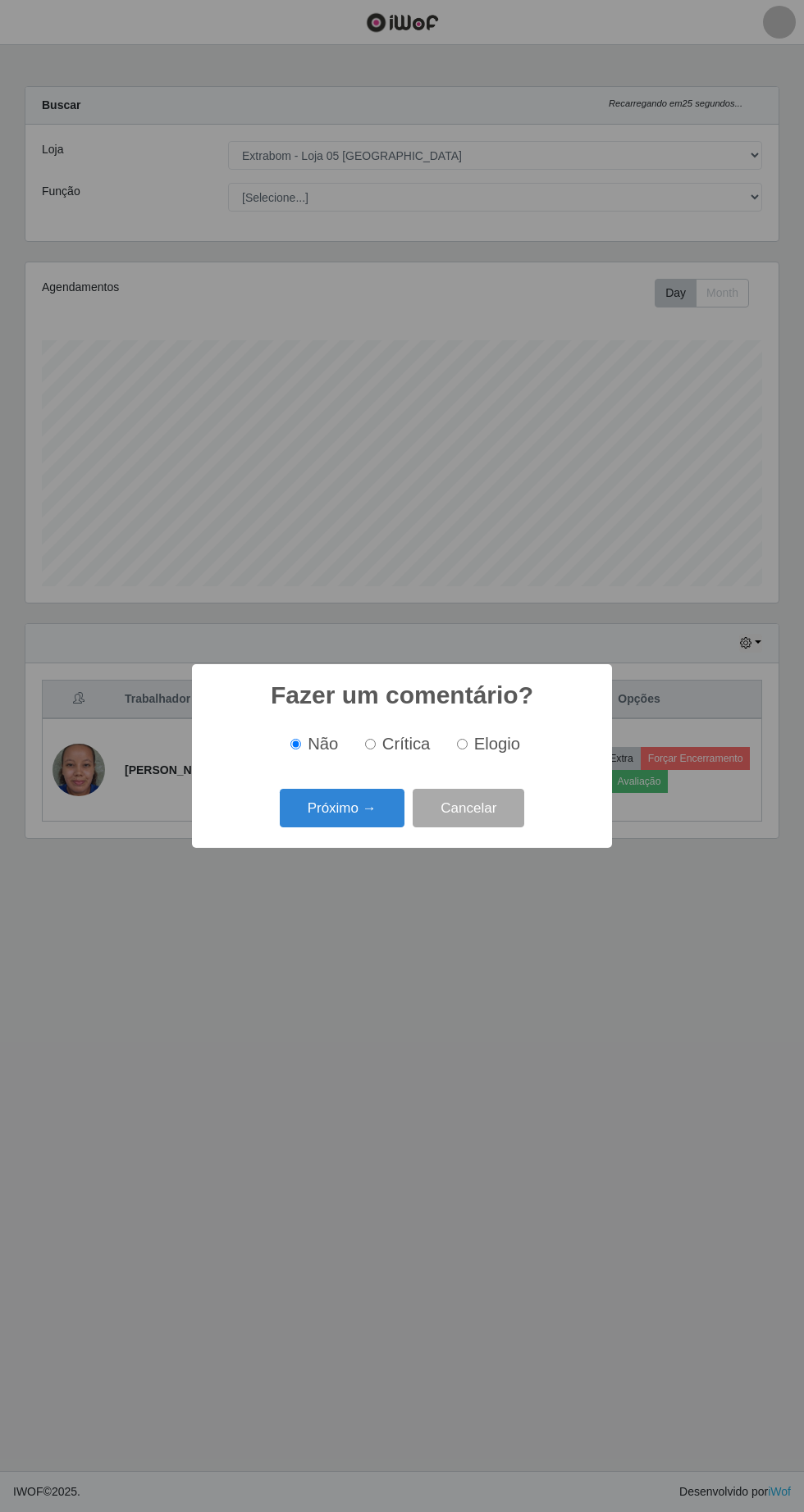
click at [513, 752] on span "Elogio" at bounding box center [497, 743] width 46 height 18
click at [468, 750] on input "Elogio" at bounding box center [462, 744] width 11 height 11
radio input "true"
click at [360, 810] on button "Próximo →" at bounding box center [342, 808] width 125 height 39
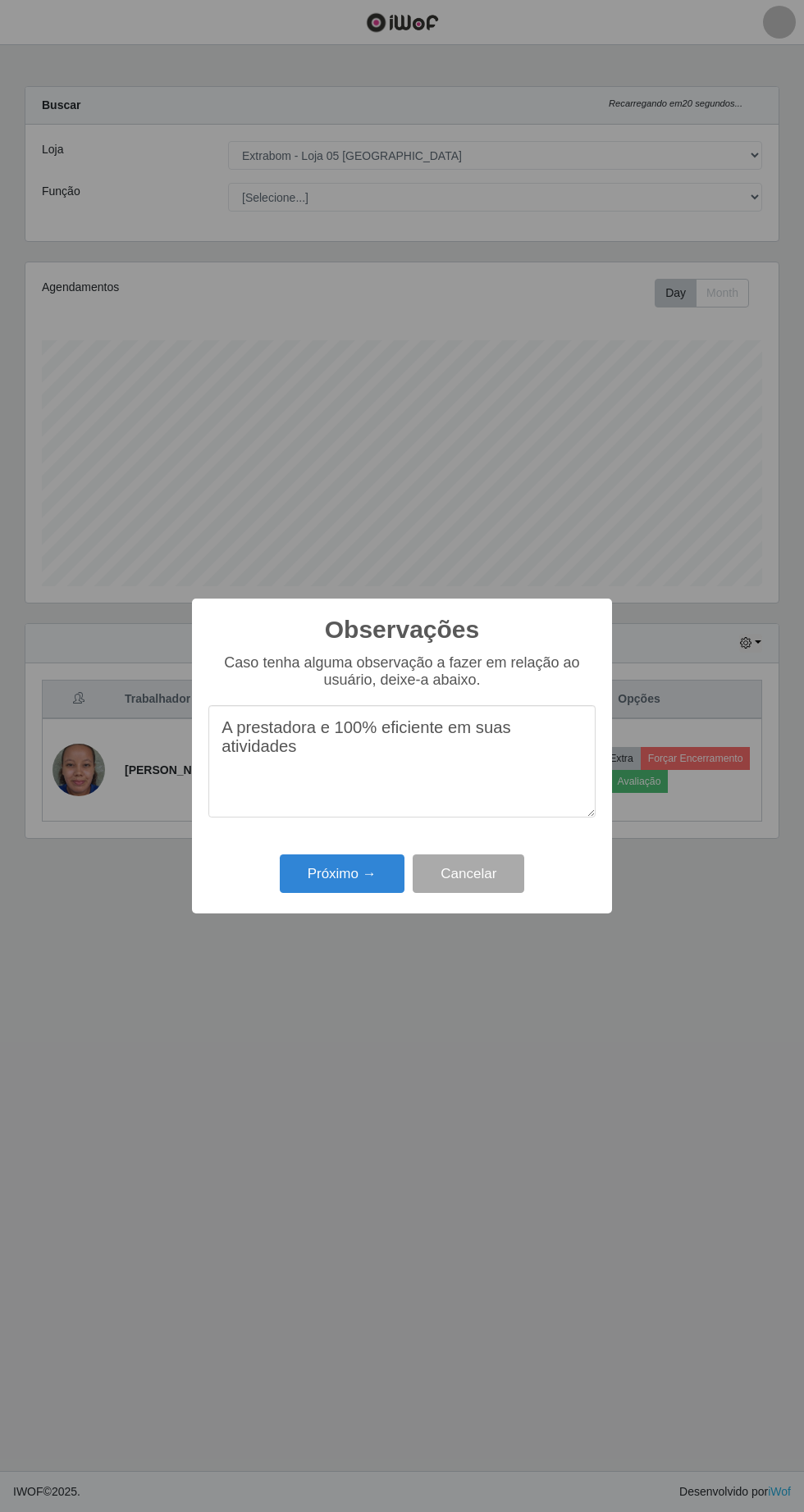
type textarea "A prestadora e 100% eficiente em suas atividades"
click at [338, 869] on button "Próximo →" at bounding box center [342, 874] width 125 height 39
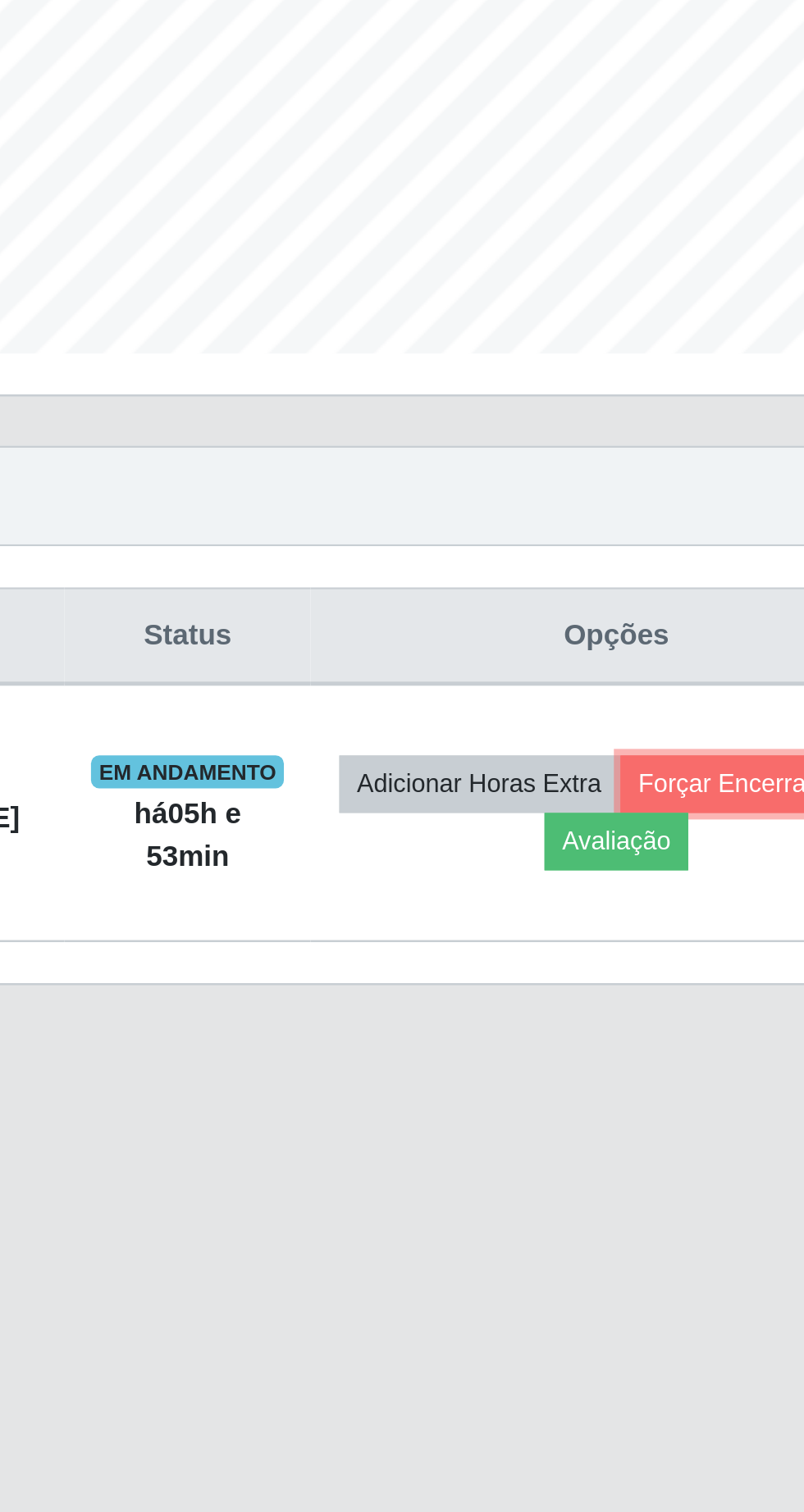
click at [640, 770] on button "Forçar Encerramento" at bounding box center [695, 758] width 109 height 23
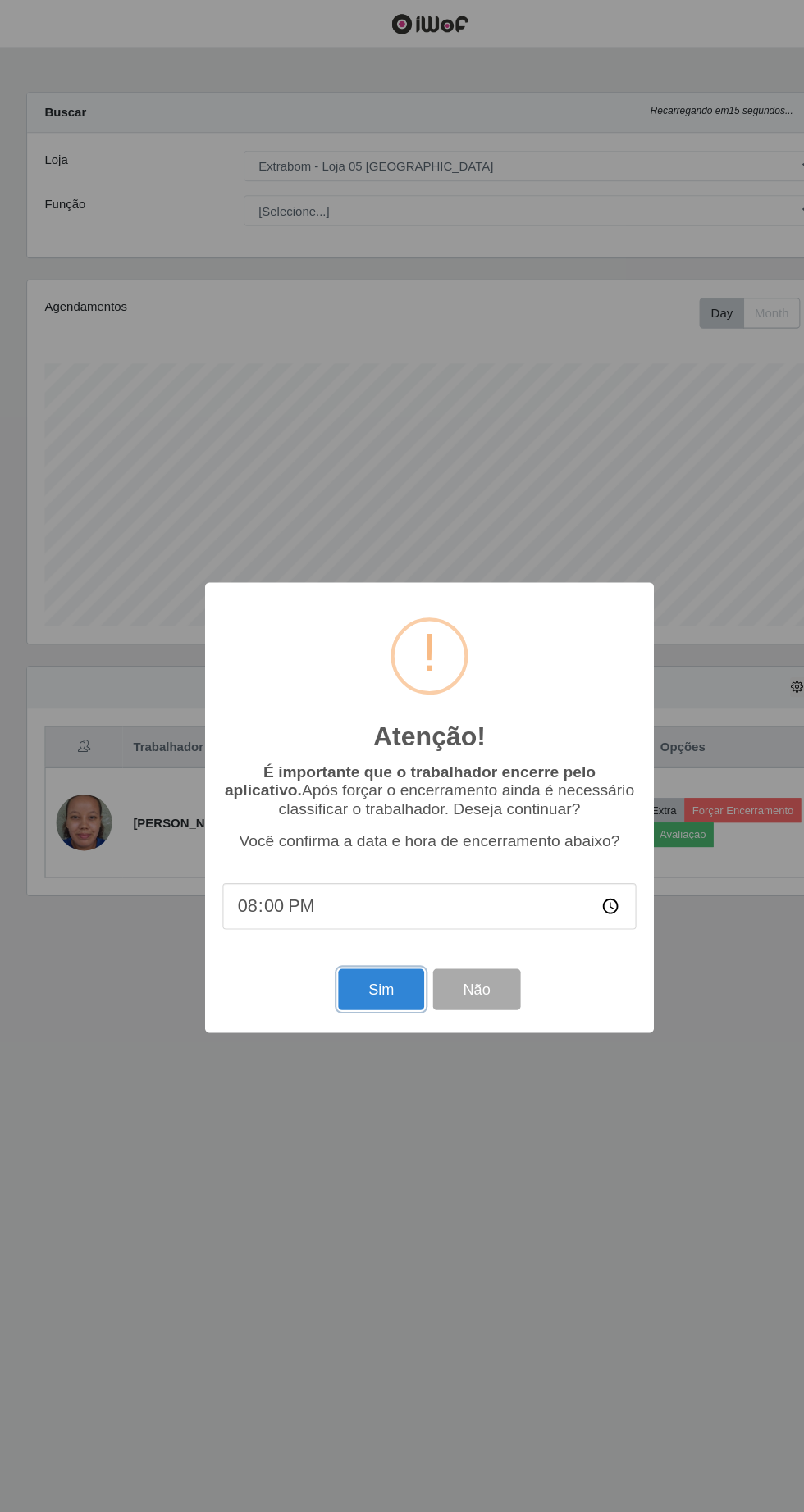
click at [335, 943] on button "Sim" at bounding box center [356, 926] width 80 height 39
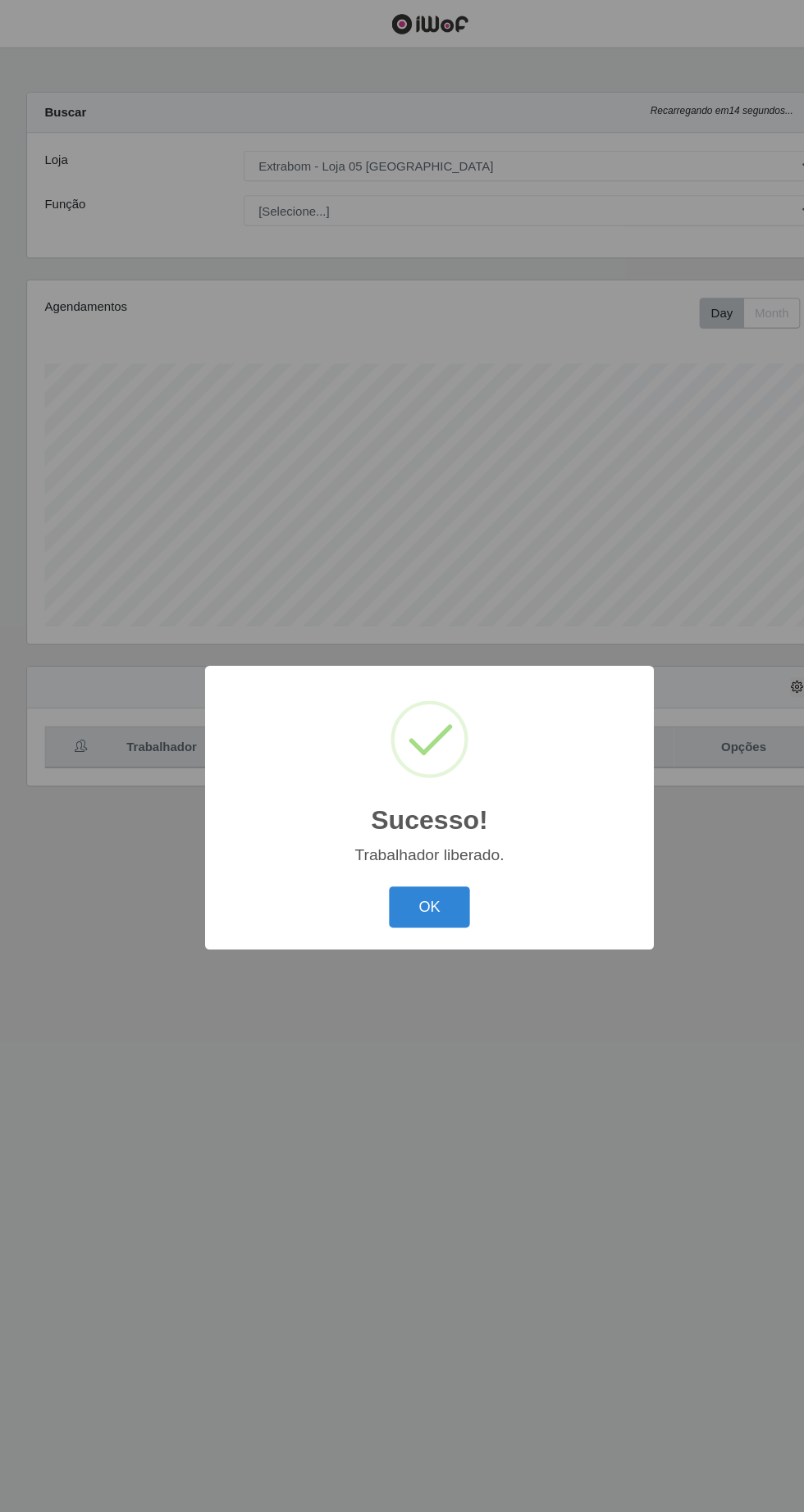
click at [402, 850] on button "OK" at bounding box center [402, 849] width 76 height 39
